Goal: Information Seeking & Learning: Check status

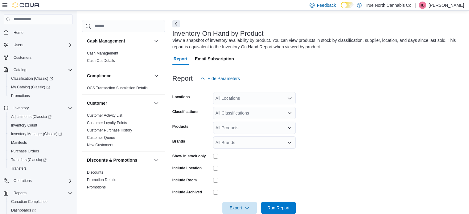
scroll to position [433, 0]
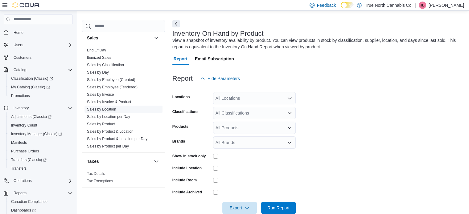
click at [105, 108] on link "Sales by Location" at bounding box center [101, 109] width 29 height 4
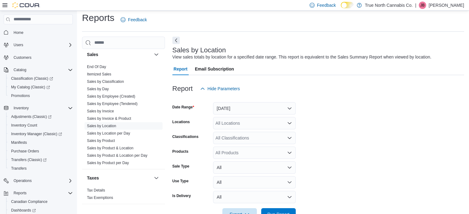
scroll to position [14, 0]
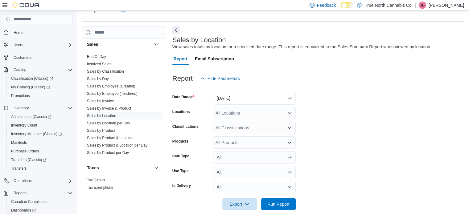
click at [273, 99] on button "Yesterday" at bounding box center [254, 98] width 83 height 12
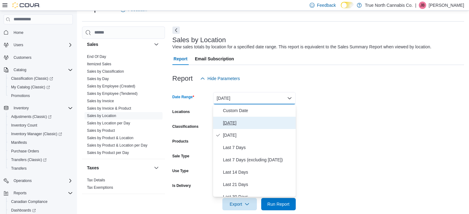
click at [224, 123] on span "Today" at bounding box center [258, 122] width 70 height 7
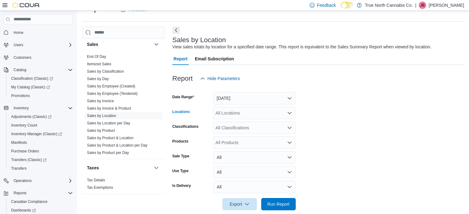
click at [255, 114] on div "All Locations" at bounding box center [254, 113] width 83 height 12
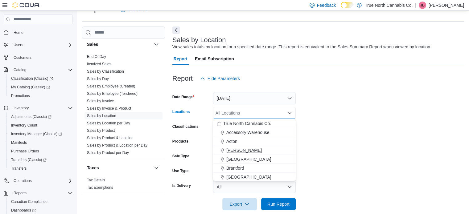
click at [238, 150] on span "Aylmer" at bounding box center [243, 150] width 35 height 6
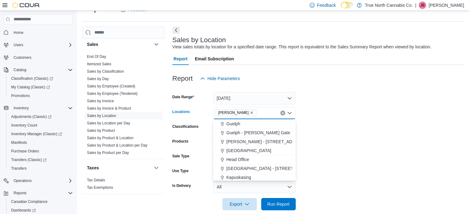
scroll to position [154, 0]
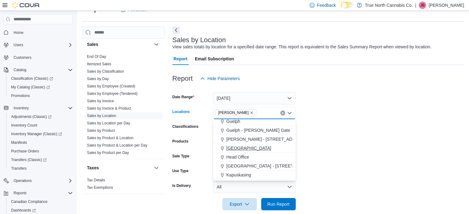
click at [236, 148] on span "Hanover" at bounding box center [248, 148] width 45 height 6
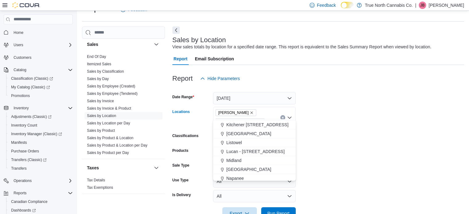
scroll to position [216, 0]
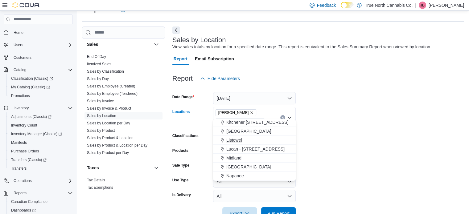
click at [236, 141] on span "Listowel" at bounding box center [234, 140] width 16 height 6
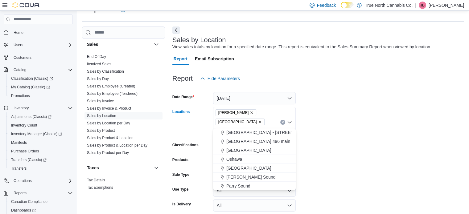
scroll to position [308, 0]
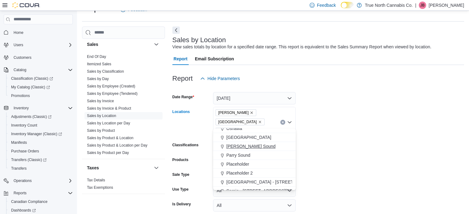
click at [238, 148] on span "Owen Sound" at bounding box center [250, 146] width 49 height 6
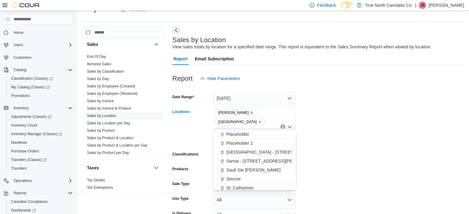
scroll to position [339, 0]
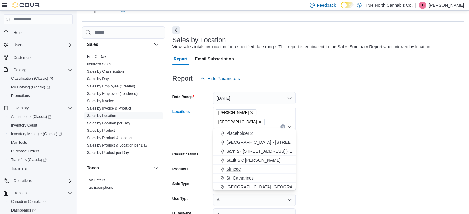
click at [232, 169] on span "Simcoe" at bounding box center [233, 169] width 14 height 6
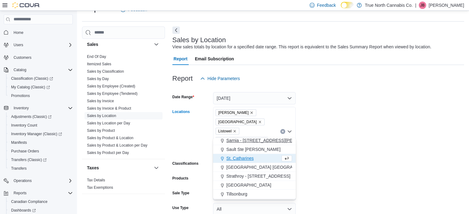
scroll to position [370, 0]
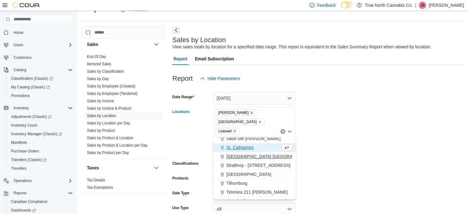
click at [234, 156] on span "Stratford Ontario St" at bounding box center [294, 157] width 137 height 6
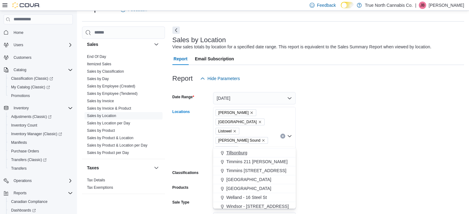
click at [232, 153] on span "Tillsonburg" at bounding box center [236, 153] width 21 height 6
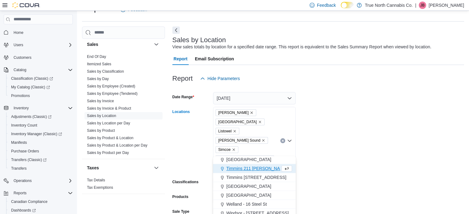
click at [342, 156] on form "Date Range Today Locations Aylmer Hanover Listowel Owen Sound Simcoe Stratford …" at bounding box center [318, 175] width 292 height 181
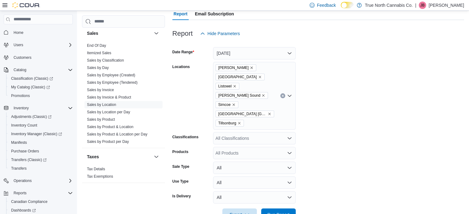
scroll to position [60, 0]
click at [285, 211] on span "Run Report" at bounding box center [278, 214] width 22 height 6
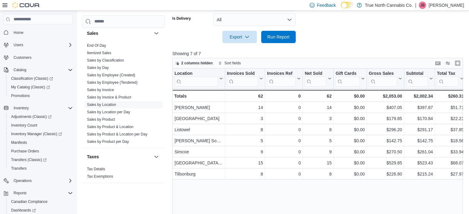
scroll to position [238, 0]
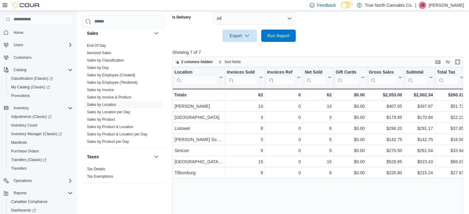
click at [454, 7] on p "[PERSON_NAME]" at bounding box center [446, 5] width 35 height 7
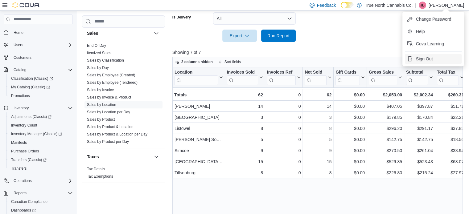
click at [427, 59] on span "Sign Out" at bounding box center [424, 59] width 17 height 6
